Goal: Task Accomplishment & Management: Use online tool/utility

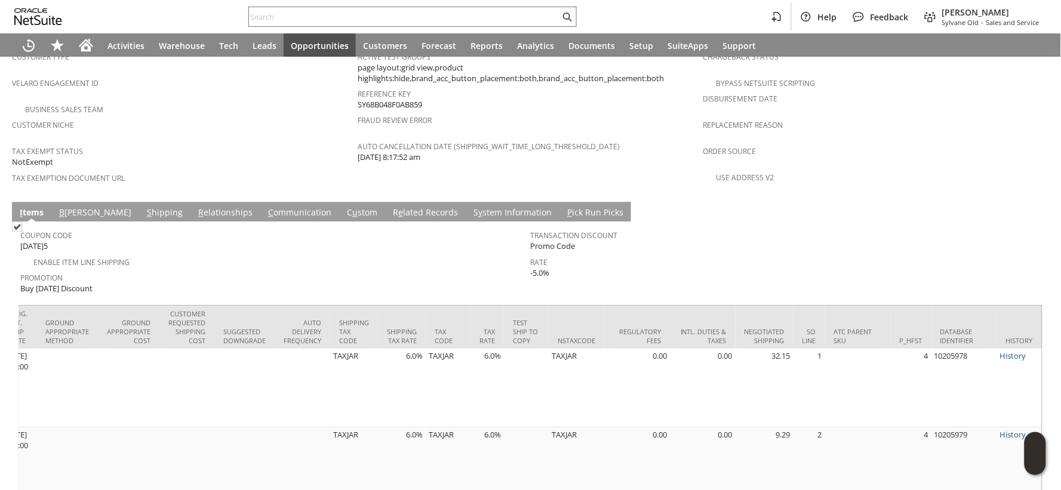
scroll to position [0, 1975]
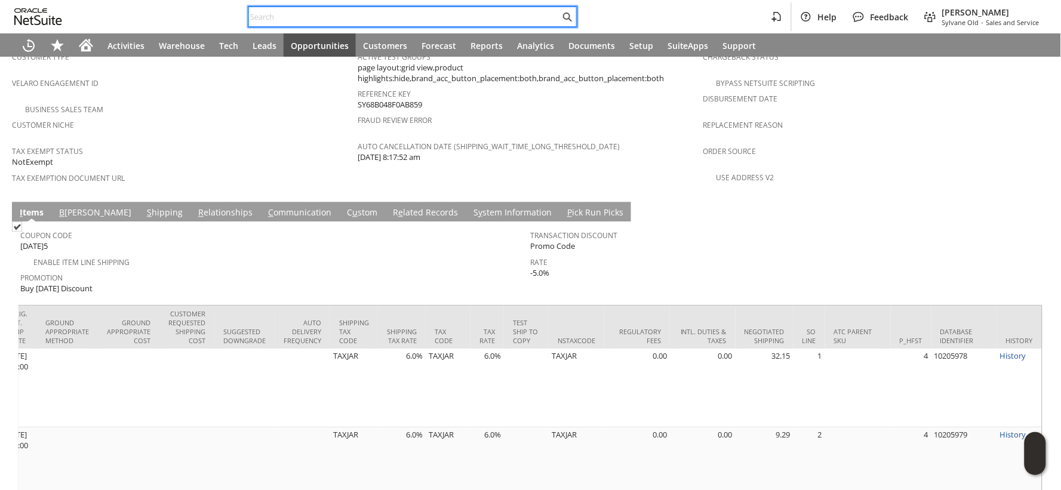
click at [287, 14] on input "text" at bounding box center [404, 17] width 311 height 14
paste input "P219025"
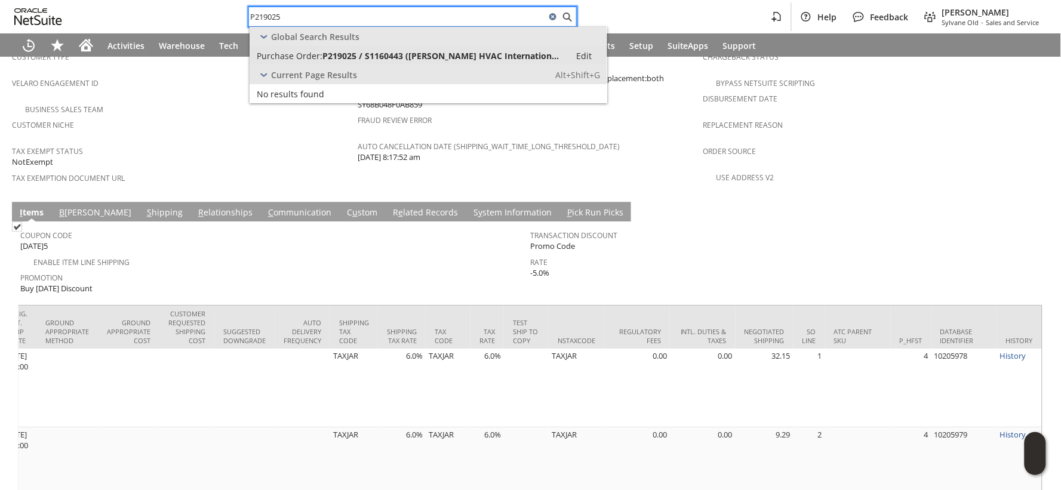
type input "P219025"
click at [313, 50] on span "Purchase Order:" at bounding box center [290, 55] width 66 height 11
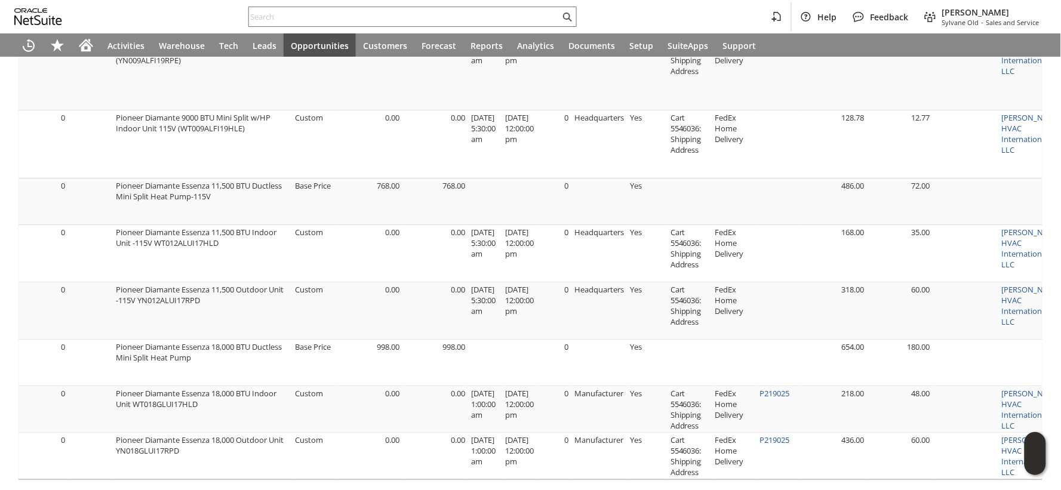
scroll to position [0, 437]
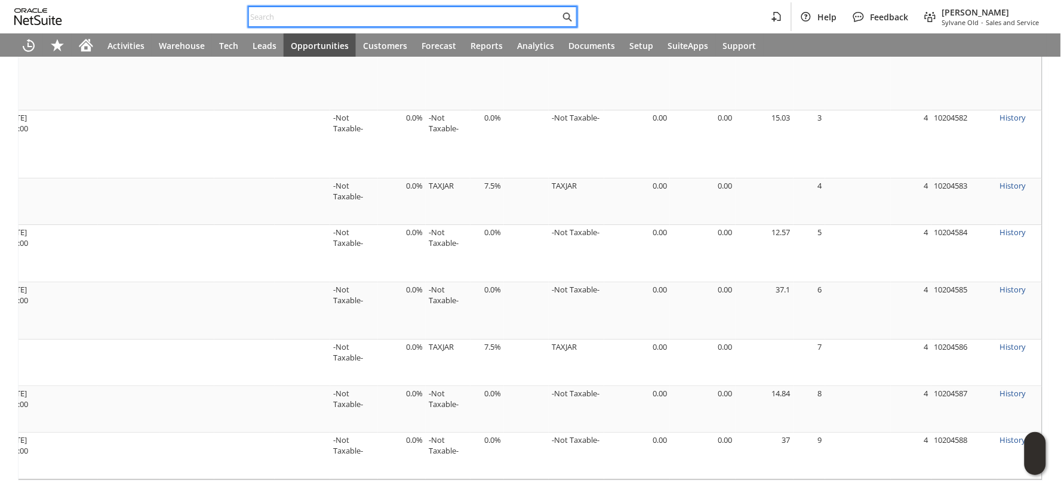
click at [287, 14] on input "text" at bounding box center [404, 17] width 311 height 14
paste input "P217992"
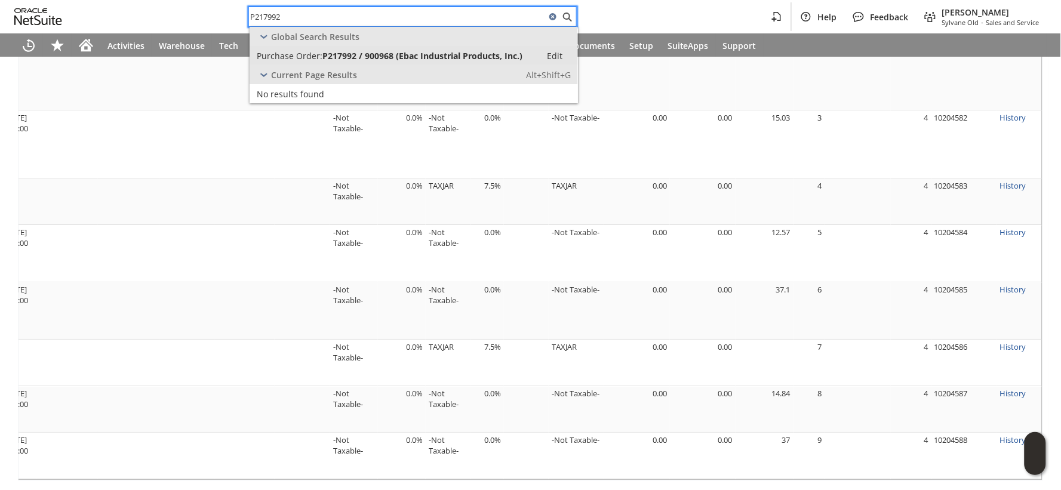
type input "P217992"
click at [301, 51] on span "Purchase Order:" at bounding box center [290, 55] width 66 height 11
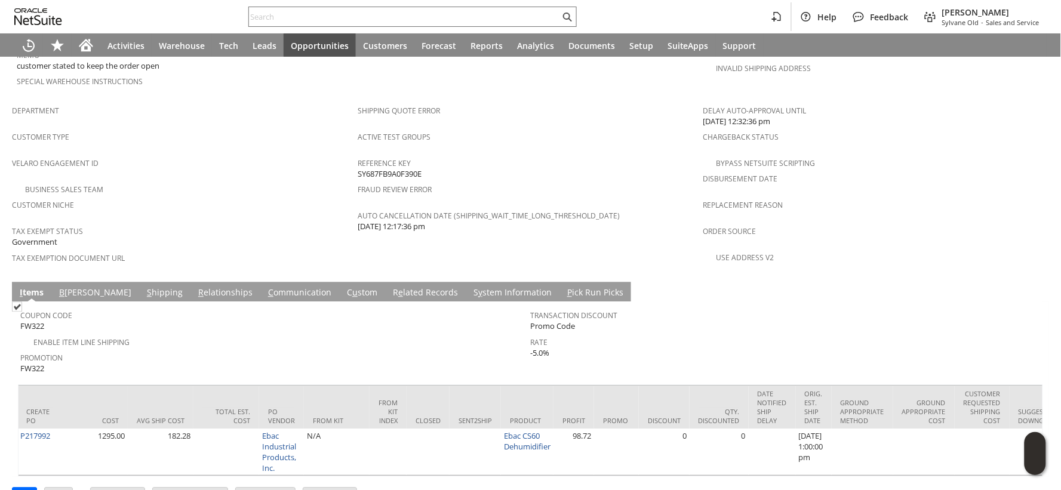
scroll to position [0, 1994]
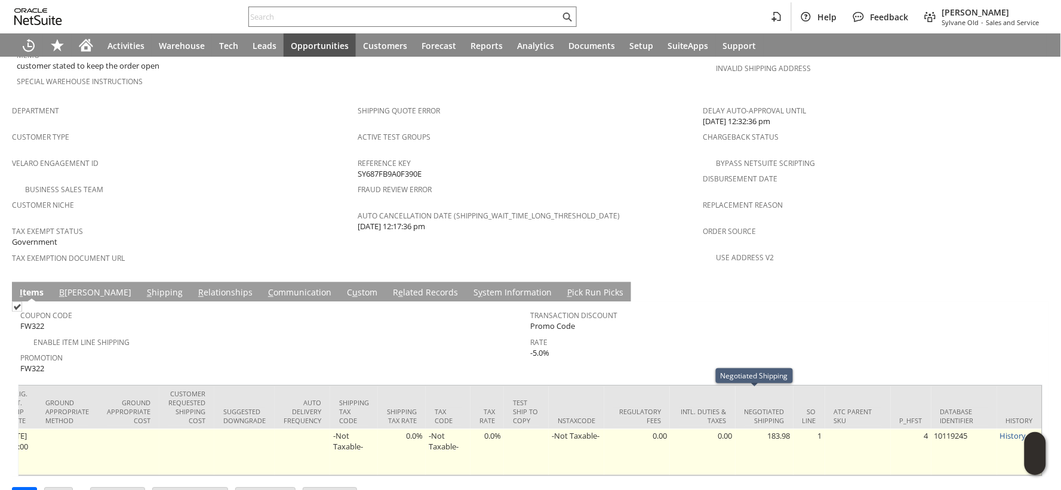
click at [762, 429] on td "183.98" at bounding box center [764, 452] width 58 height 47
copy td "183.98"
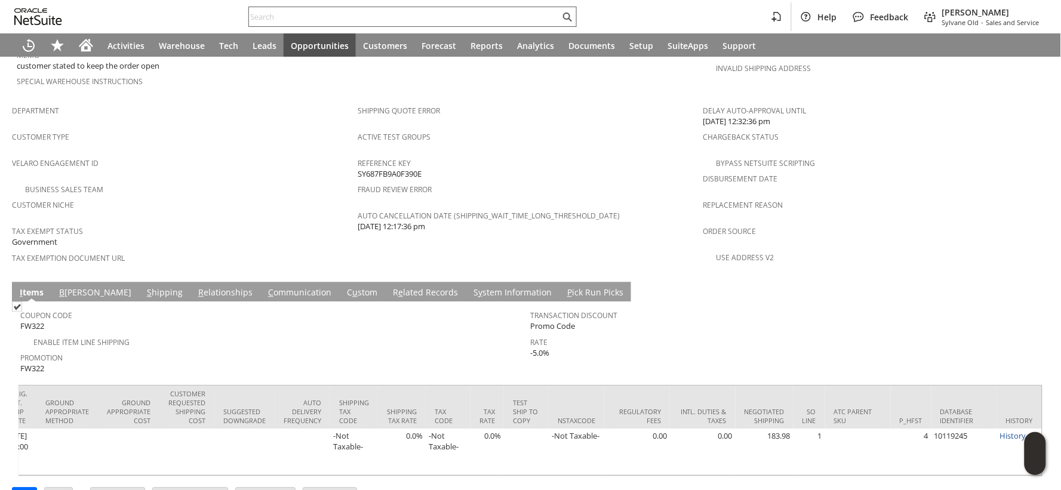
click at [366, 14] on input "text" at bounding box center [404, 17] width 311 height 14
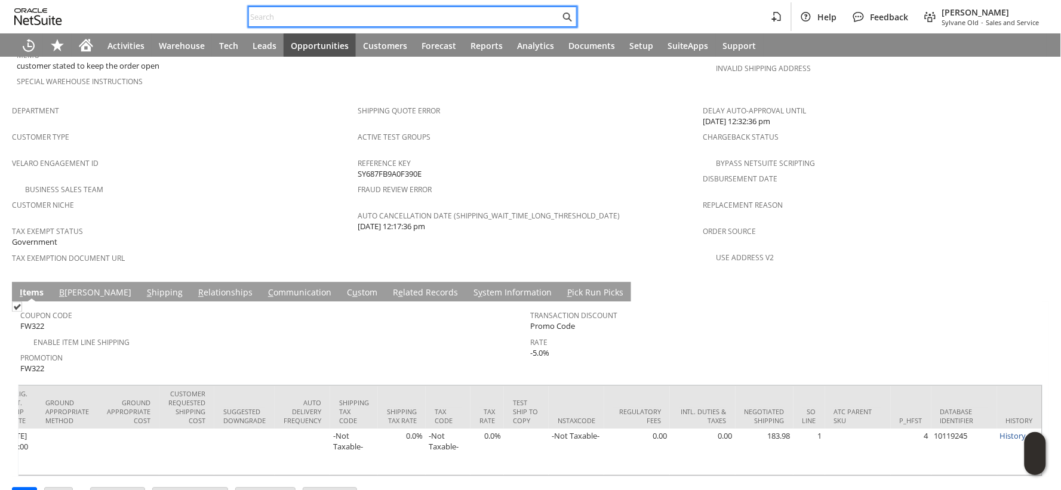
paste input "P214342"
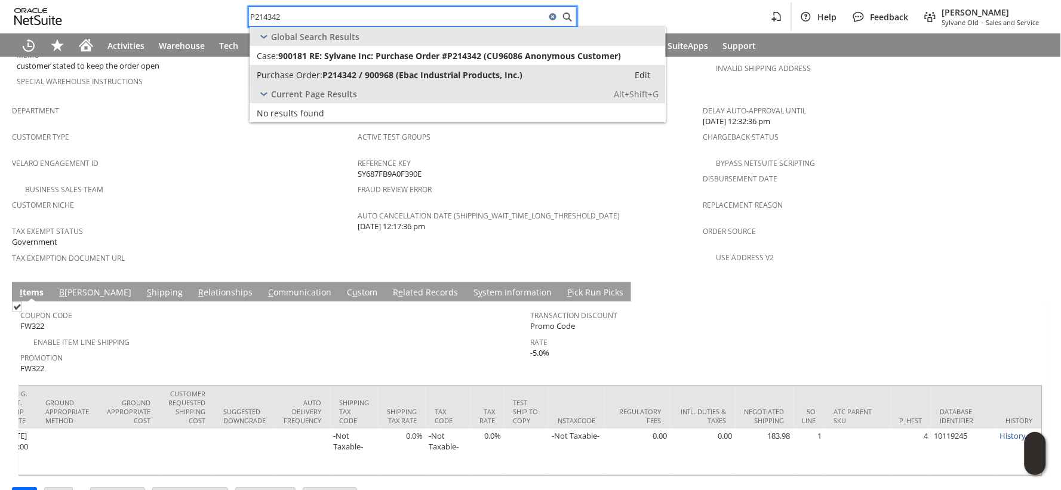
type input "P214342"
click at [336, 70] on span "P214342 / 900968 (Ebac Industrial Products, Inc.)" at bounding box center [422, 74] width 200 height 11
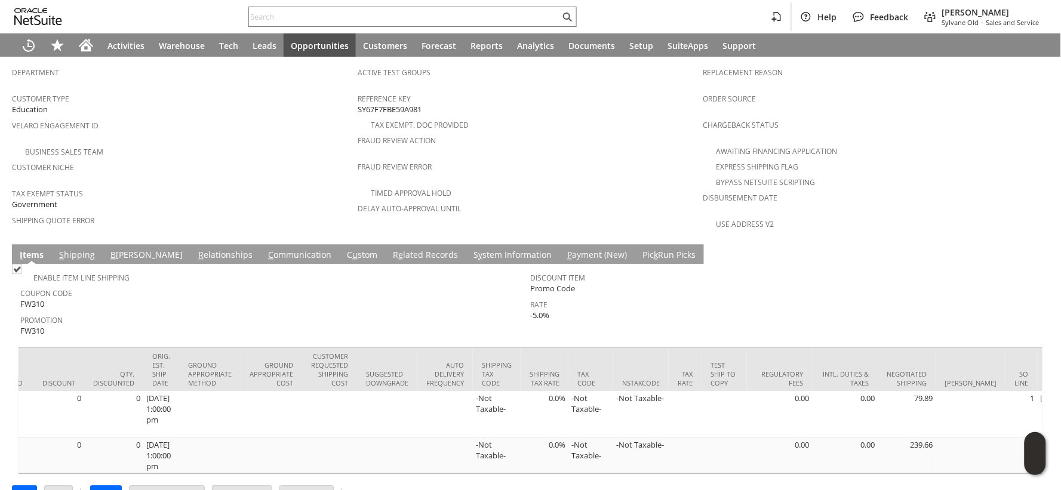
scroll to position [0, 2103]
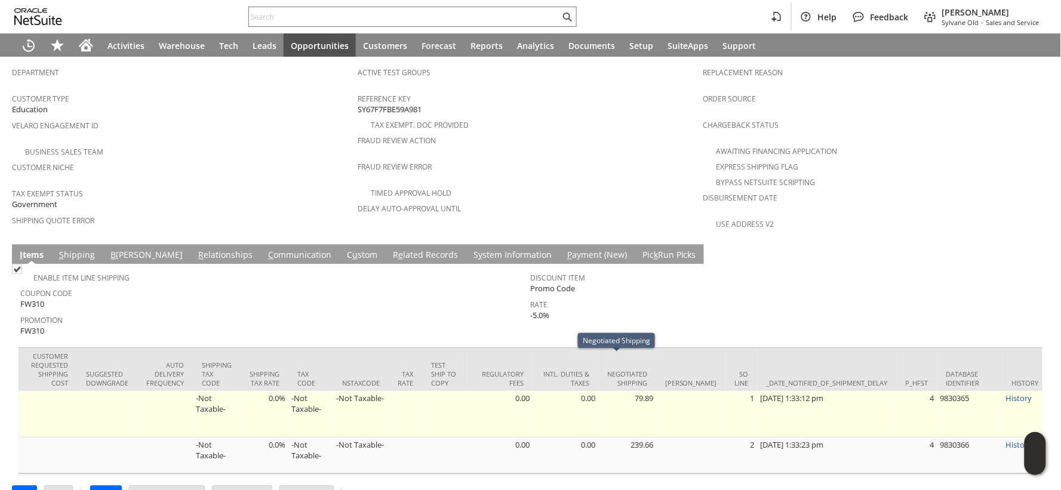
click at [629, 392] on td "79.89" at bounding box center [627, 415] width 58 height 47
copy td "79.89"
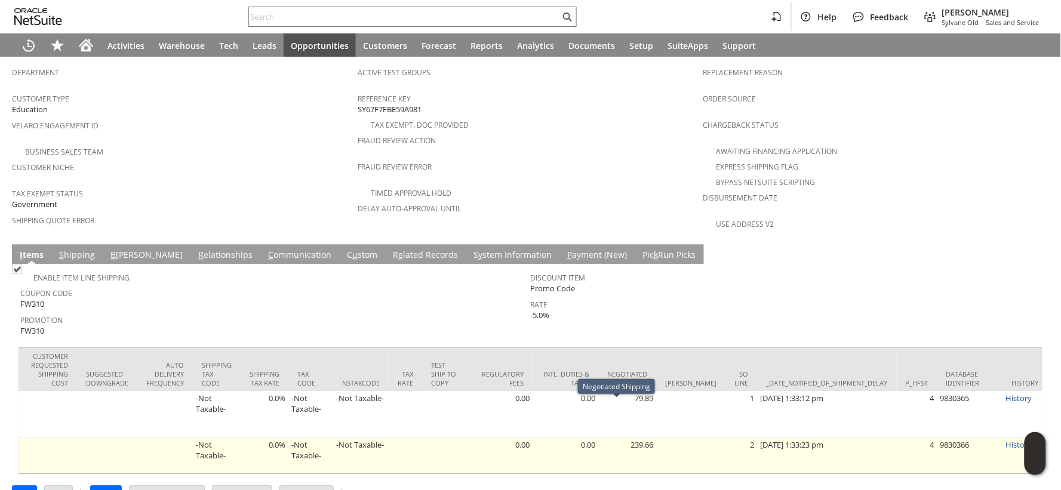
click at [628, 438] on td "239.66" at bounding box center [627, 456] width 58 height 36
copy td "239.66"
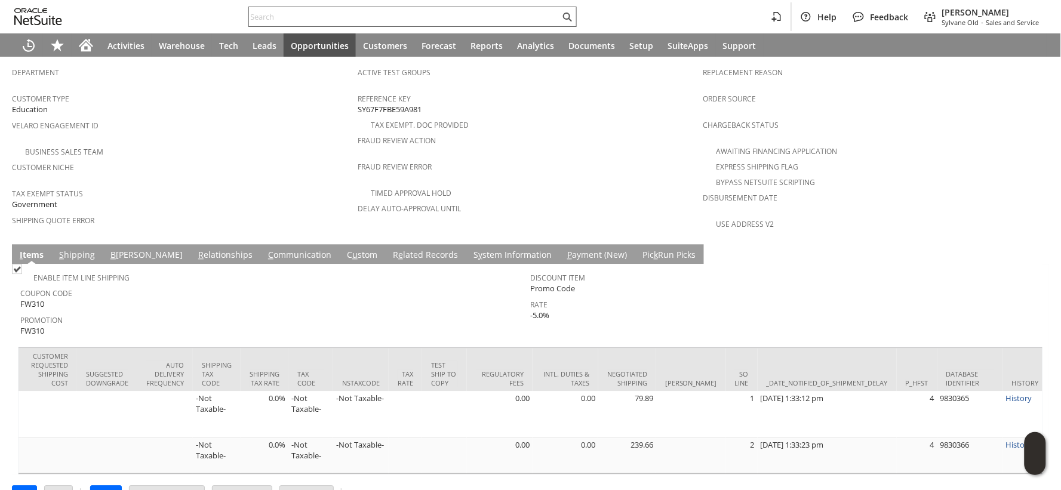
click at [266, 17] on input "text" at bounding box center [404, 17] width 311 height 14
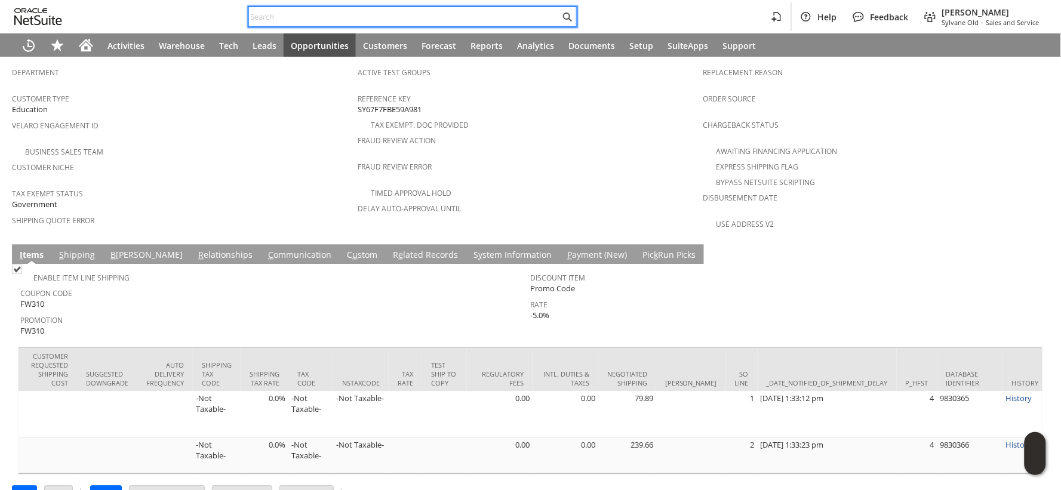
paste input "114-4529536-2011457"
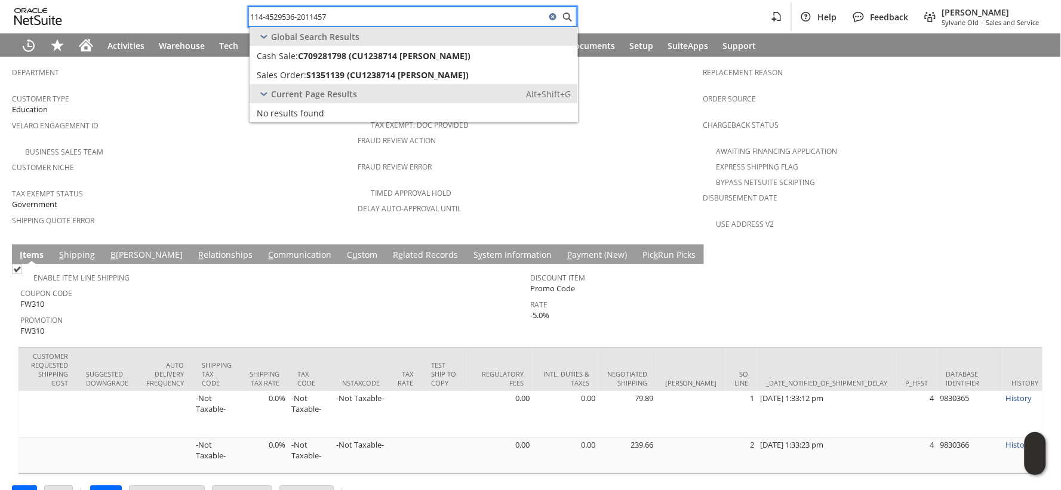
type input "114-4529536-2011457"
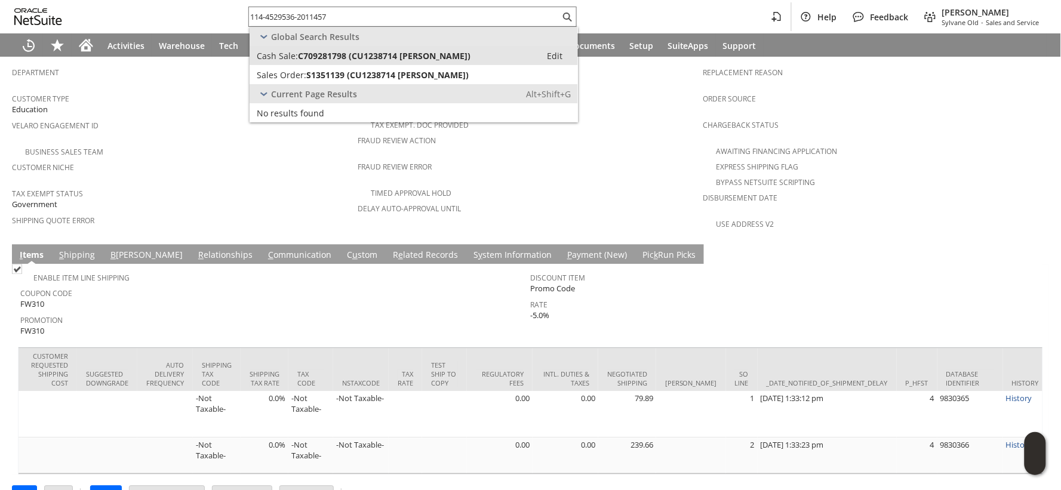
click at [310, 57] on span "C709281798 (CU1238714 Ernesto Segovia)" at bounding box center [384, 55] width 173 height 11
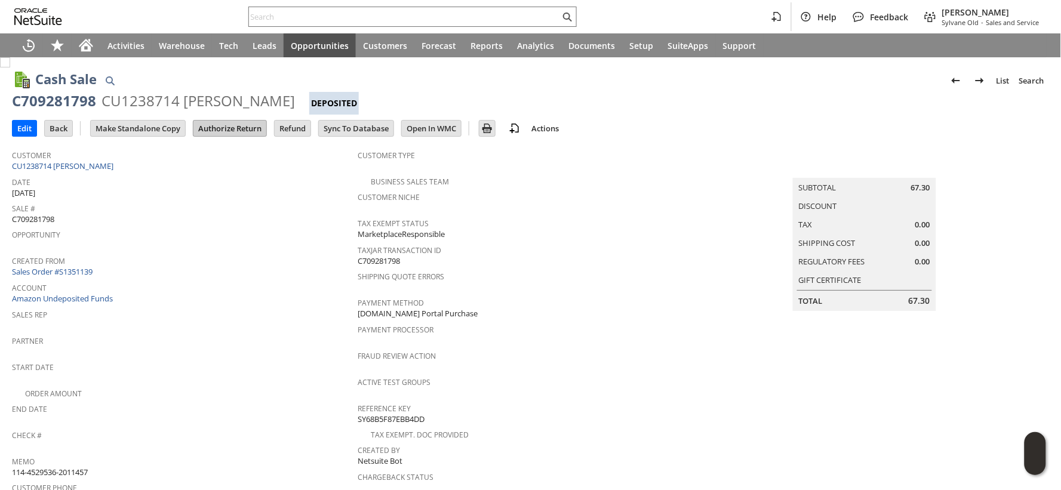
click at [229, 130] on input "Authorize Return" at bounding box center [229, 129] width 73 height 16
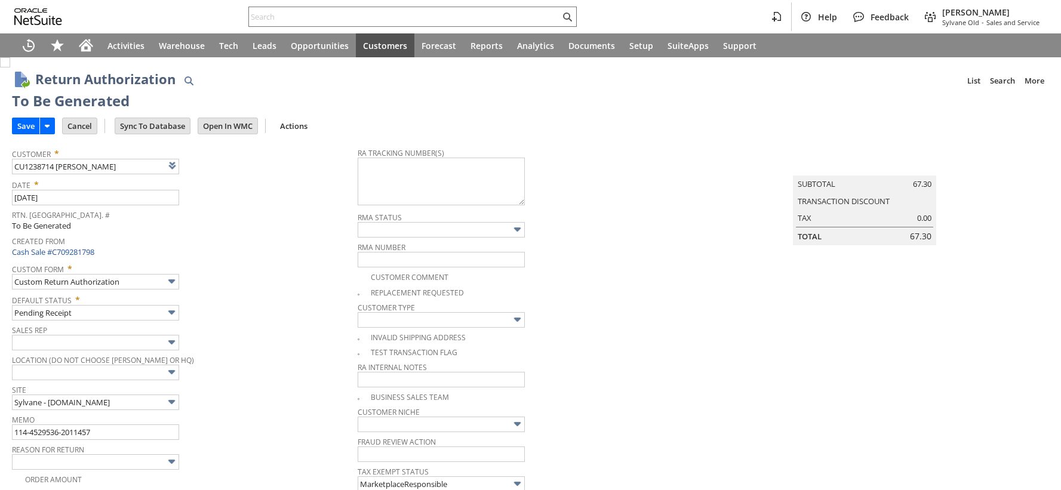
type input "Add"
type input "Copy Previous"
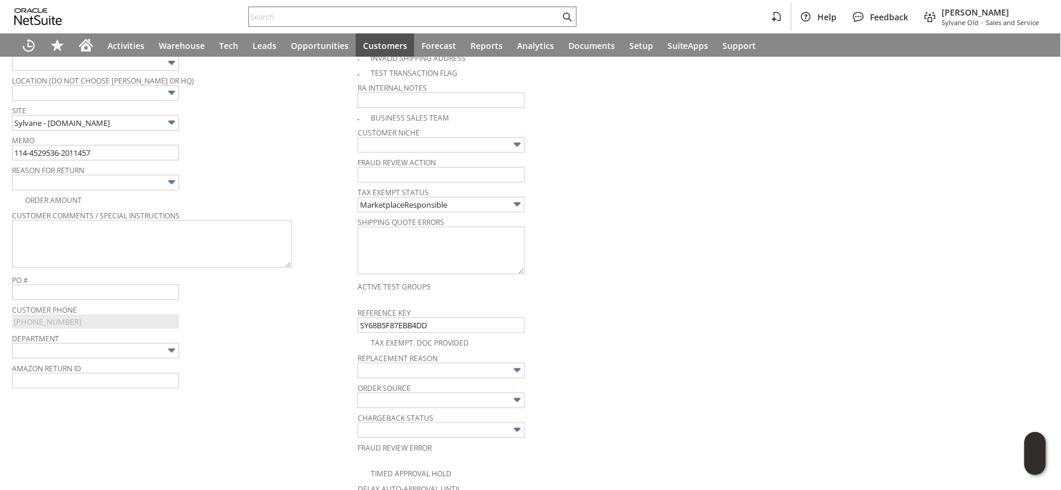
scroll to position [229, 0]
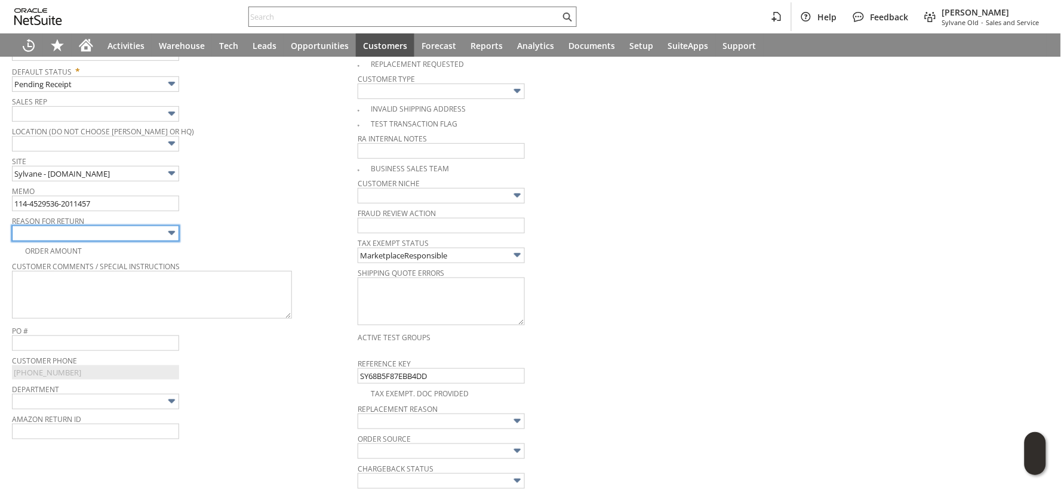
click at [163, 234] on input "text" at bounding box center [95, 234] width 167 height 16
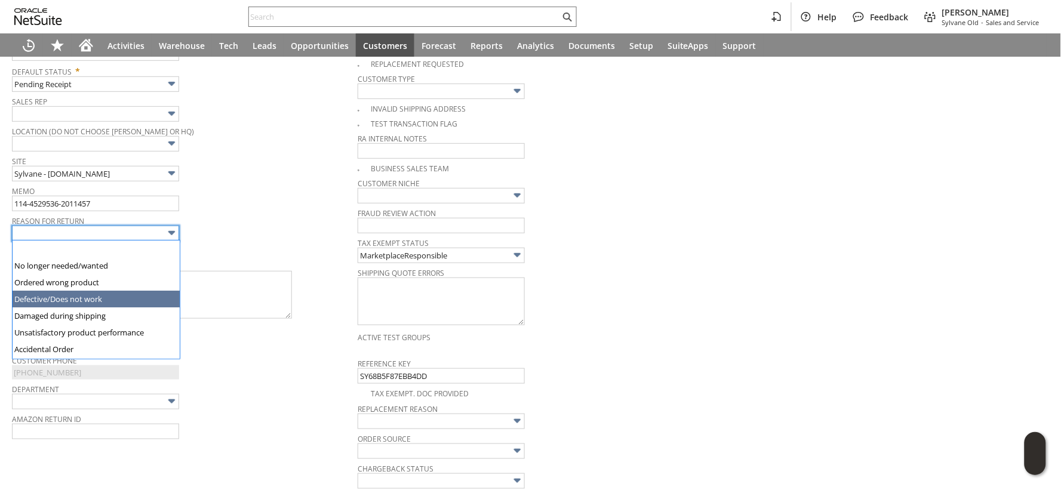
type input "Defective/Does not work"
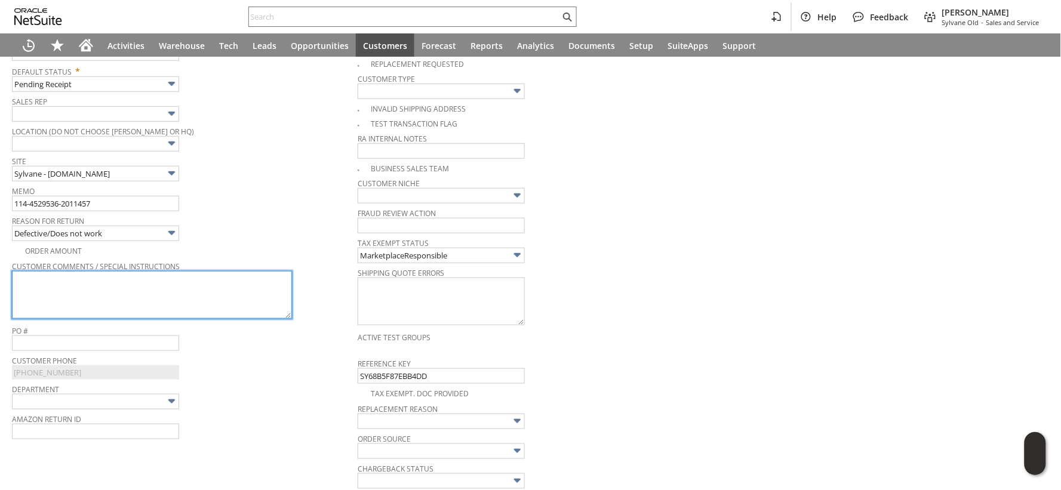
click at [133, 300] on textarea at bounding box center [152, 295] width 280 height 48
paste textarea "Not working well"
type textarea "Not working well"
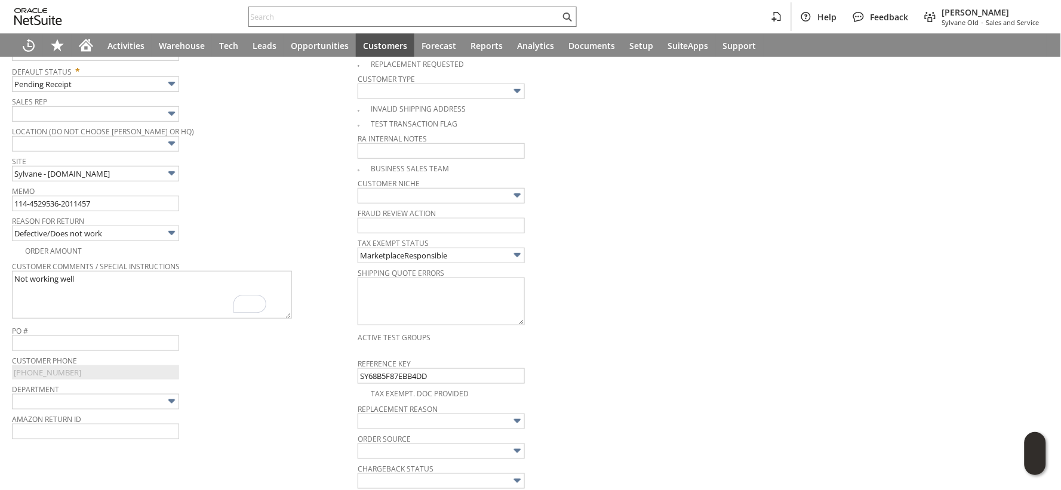
scroll to position [0, 0]
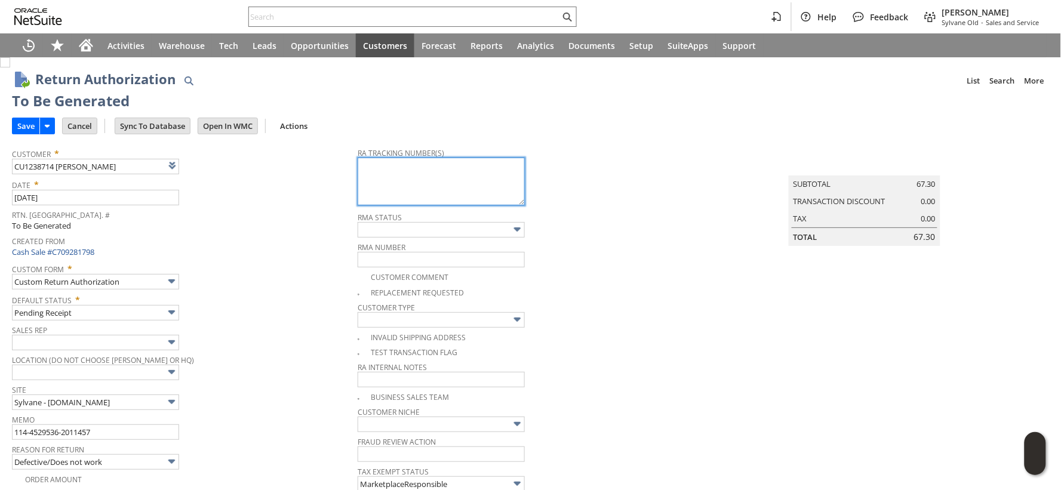
click at [410, 187] on textarea at bounding box center [441, 182] width 167 height 48
paste textarea "1ZR0960D9088603339"
type textarea "1ZR0960D9088603339"
click at [20, 128] on input "Save" at bounding box center [26, 126] width 27 height 16
